Goal: Find specific page/section: Find specific page/section

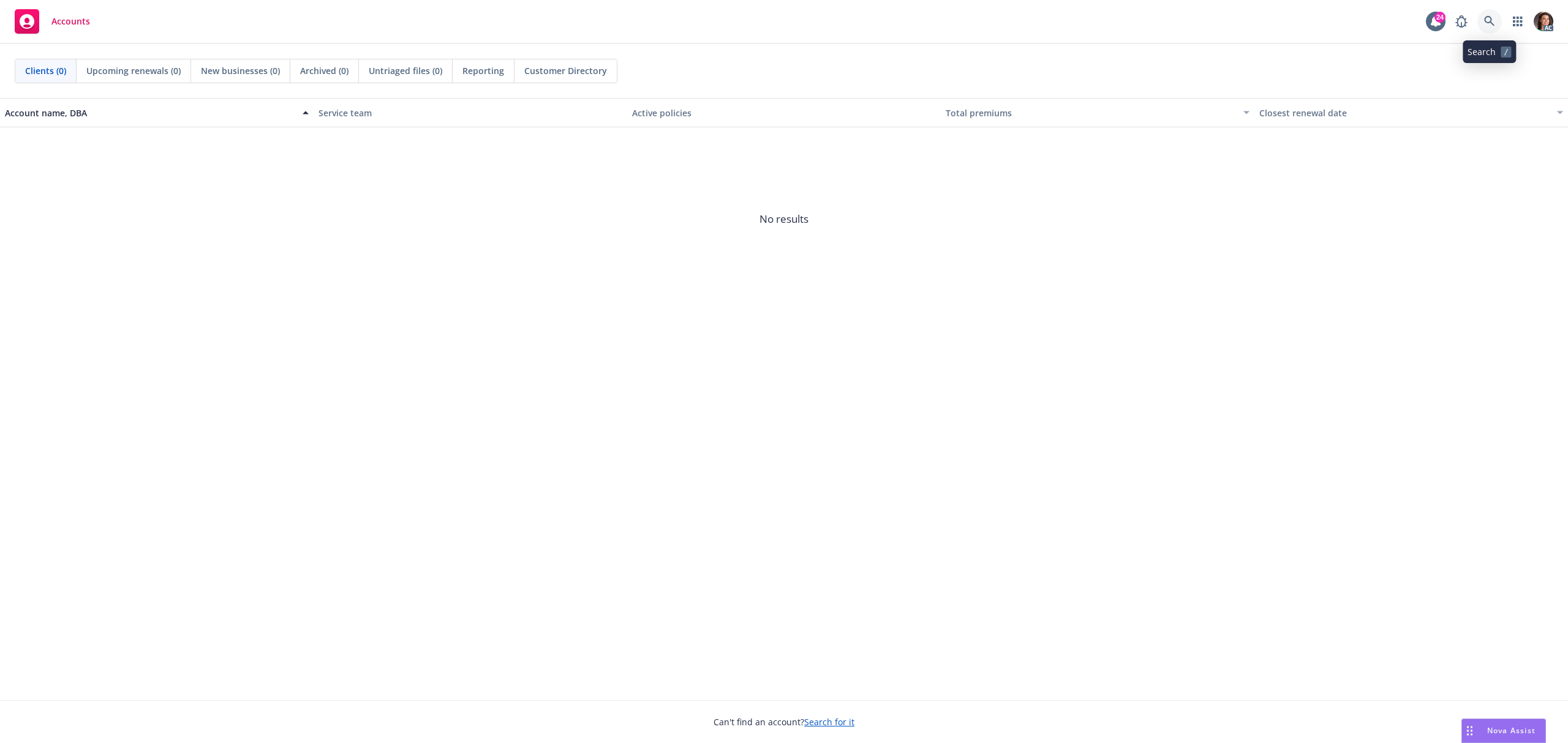
click at [1485, 18] on icon at bounding box center [1489, 21] width 10 height 10
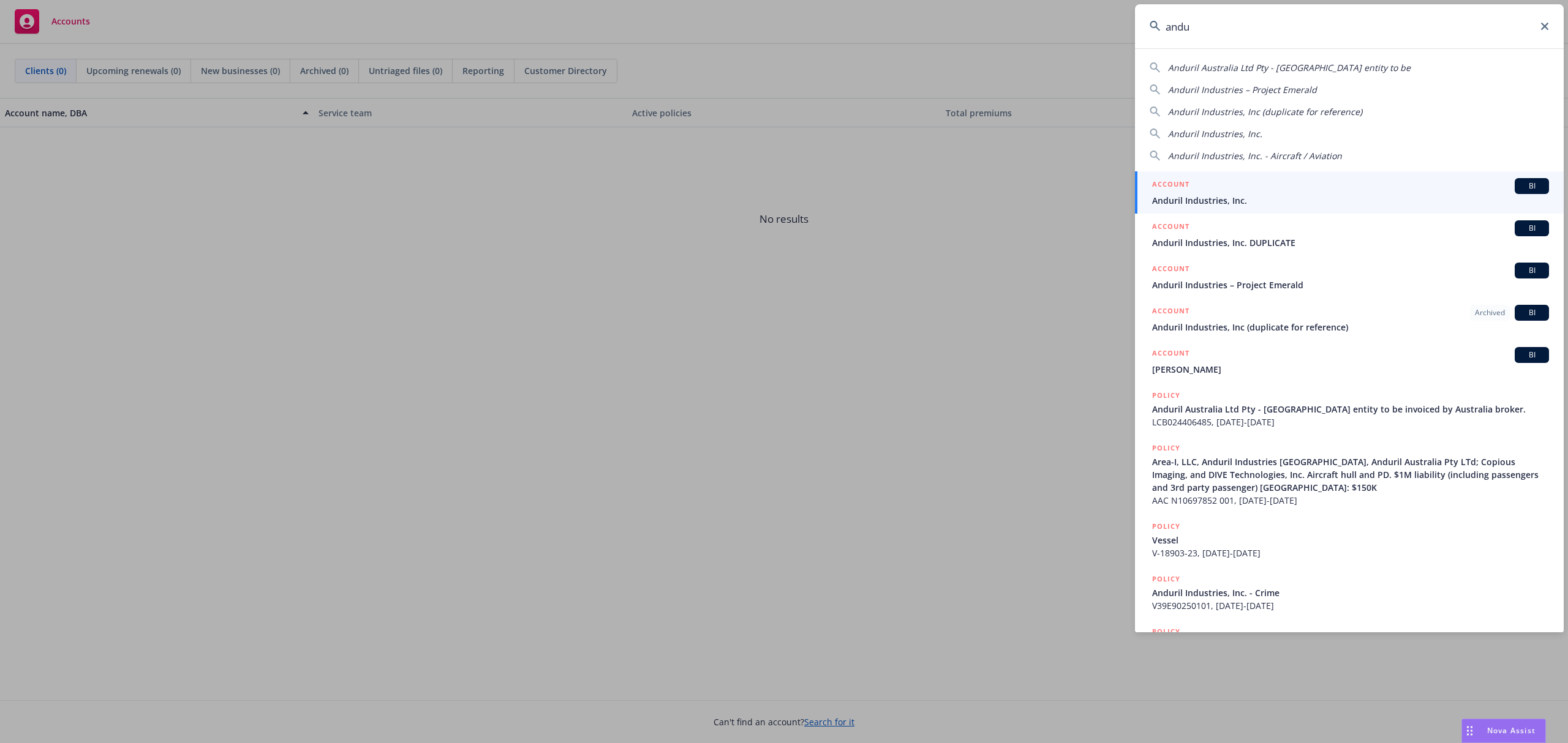
type input "andu"
click at [1236, 193] on div "ACCOUNT BI" at bounding box center [1350, 186] width 396 height 16
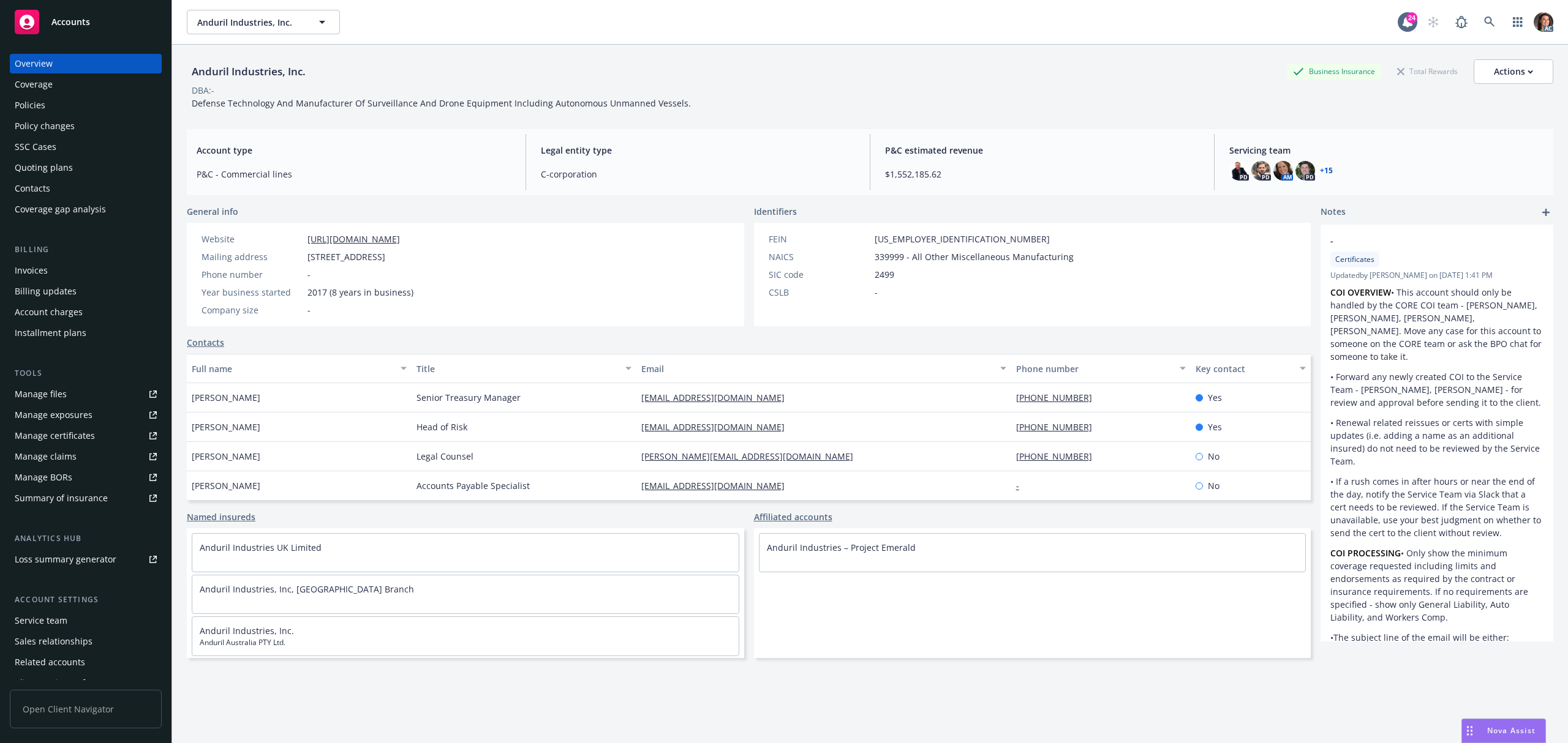
click at [41, 269] on div "Invoices" at bounding box center [31, 271] width 33 height 20
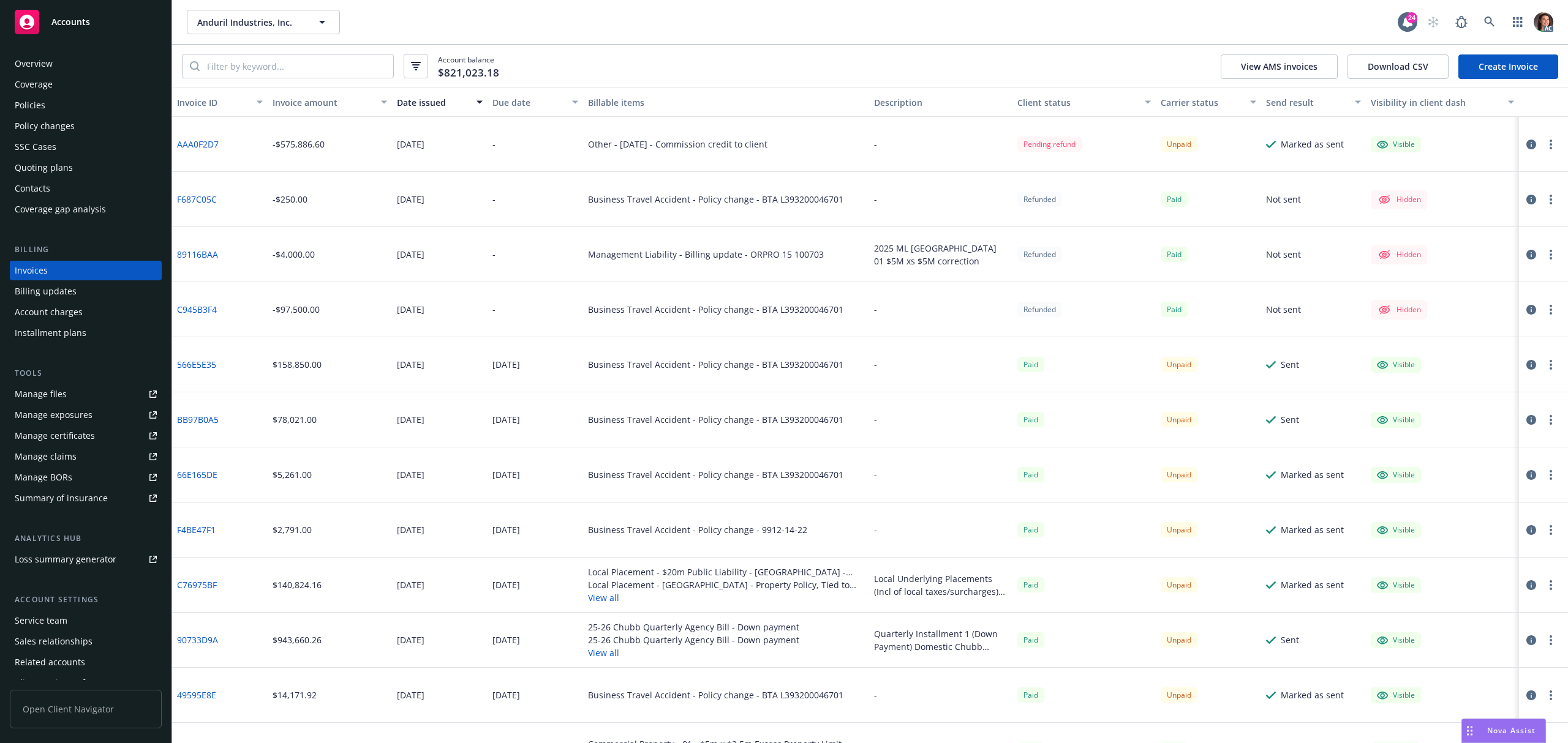
click at [204, 144] on link "AAA0F2D7" at bounding box center [198, 143] width 42 height 13
click at [52, 319] on div "Account charges" at bounding box center [49, 313] width 68 height 20
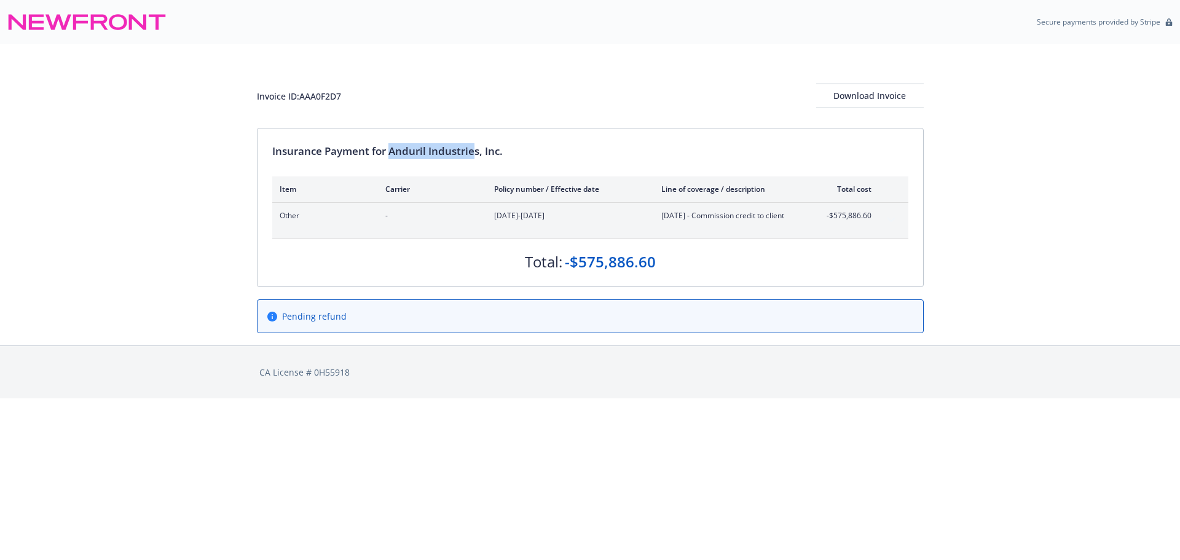
drag, startPoint x: 393, startPoint y: 151, endPoint x: 473, endPoint y: 156, distance: 80.1
click at [473, 156] on div "Insurance Payment for Anduril Industries, Inc." at bounding box center [590, 151] width 636 height 16
click at [513, 398] on html "Secure payments provided by Stripe Invoice ID: AAA0F2D7 Download Invoice Insura…" at bounding box center [590, 199] width 1180 height 398
drag, startPoint x: 577, startPoint y: 262, endPoint x: 667, endPoint y: 275, distance: 91.4
click at [667, 275] on div "Insurance Payment for Anduril Industries, Inc. Item Carrier Policy number / Eff…" at bounding box center [591, 207] width 666 height 158
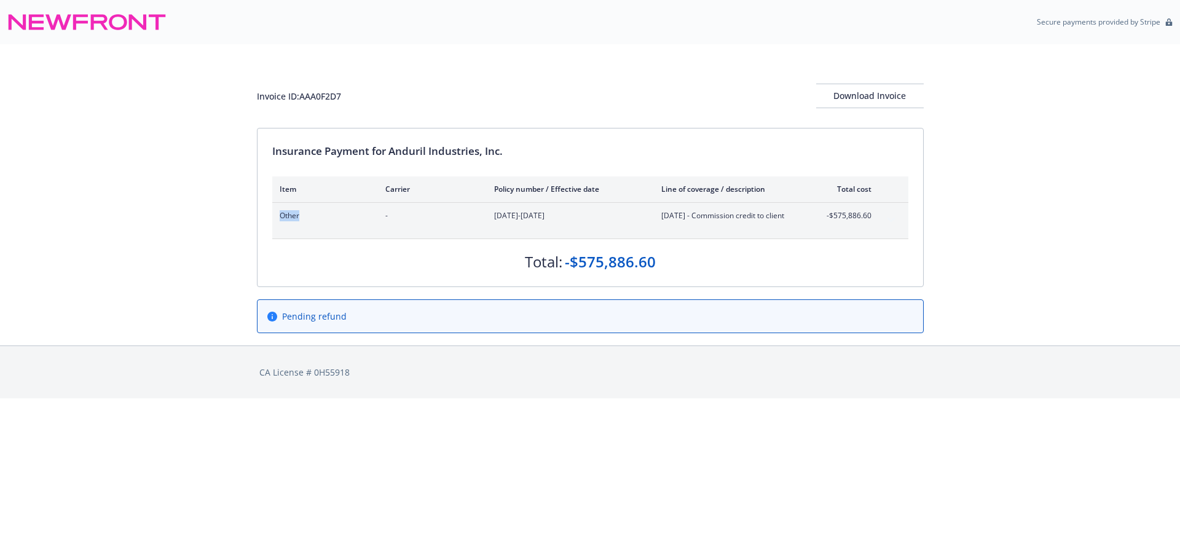
drag, startPoint x: 278, startPoint y: 218, endPoint x: 300, endPoint y: 218, distance: 21.5
click at [300, 218] on div "Other - [DATE]-[DATE] [DATE] - Commission credit to client -$575,886.60" at bounding box center [590, 221] width 636 height 36
click at [893, 217] on div "Other - [DATE]-[DATE] [DATE] - Commission credit to client -$575,886.60" at bounding box center [590, 221] width 636 height 36
drag, startPoint x: 659, startPoint y: 215, endPoint x: 802, endPoint y: 229, distance: 144.0
click at [802, 229] on div "Other - [DATE]-[DATE] [DATE] - Commission credit to client -$575,886.60" at bounding box center [590, 221] width 636 height 36
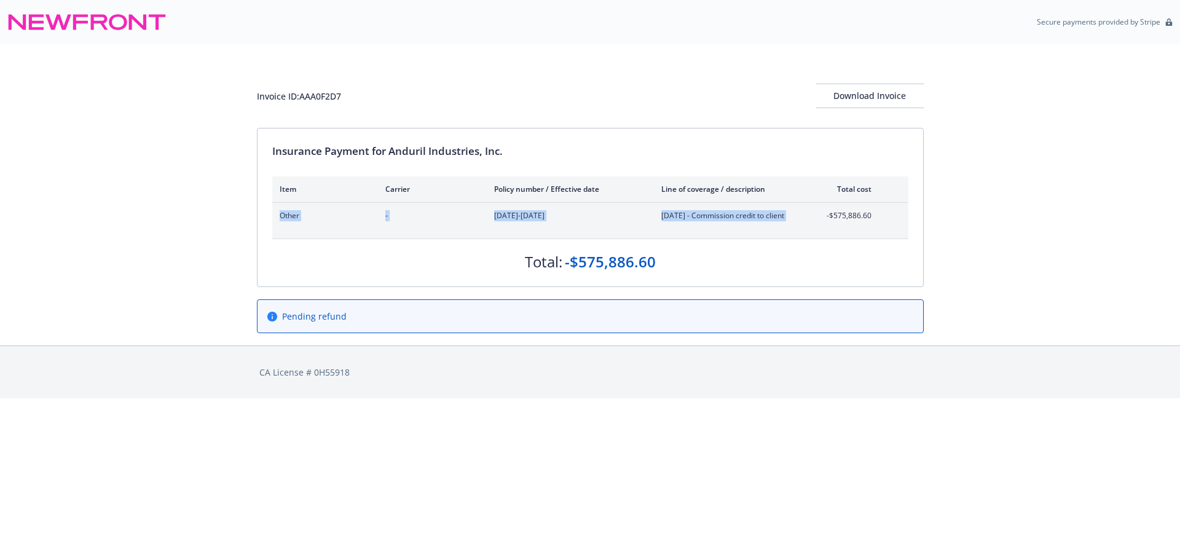
click at [884, 223] on div "Other - [DATE]-[DATE] [DATE] - Commission credit to client -$575,886.60" at bounding box center [590, 221] width 636 height 36
